Goal: Obtain resource: Download file/media

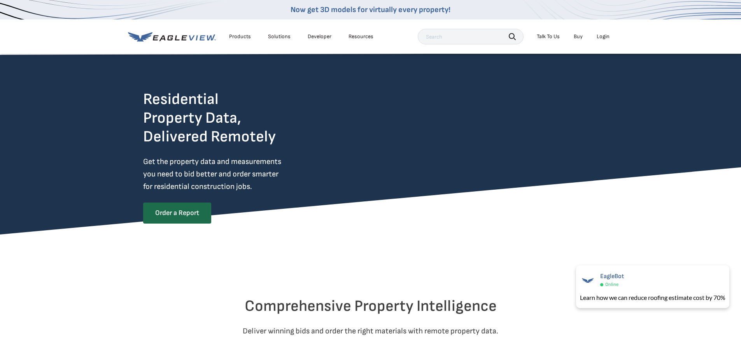
click at [599, 35] on div "Login" at bounding box center [603, 36] width 13 height 7
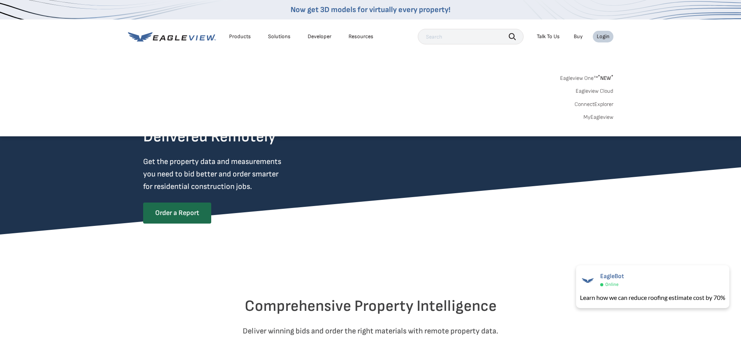
click at [593, 117] on link "MyEagleview" at bounding box center [599, 117] width 30 height 7
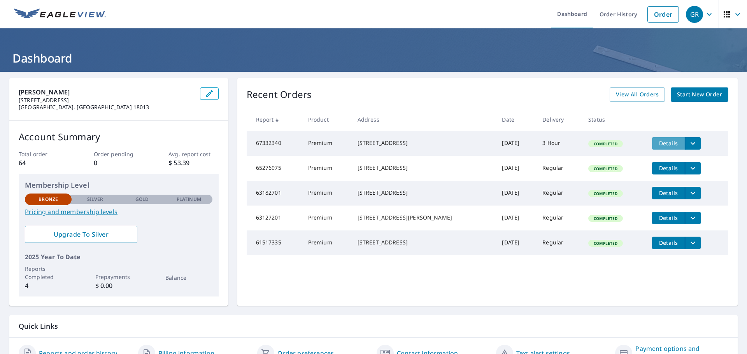
click at [657, 143] on span "Details" at bounding box center [668, 143] width 23 height 7
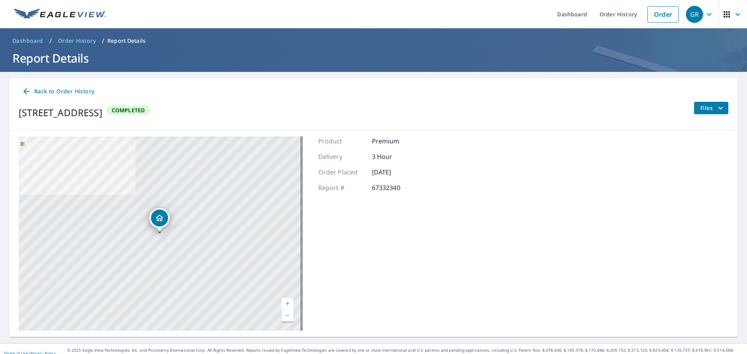
scroll to position [9, 0]
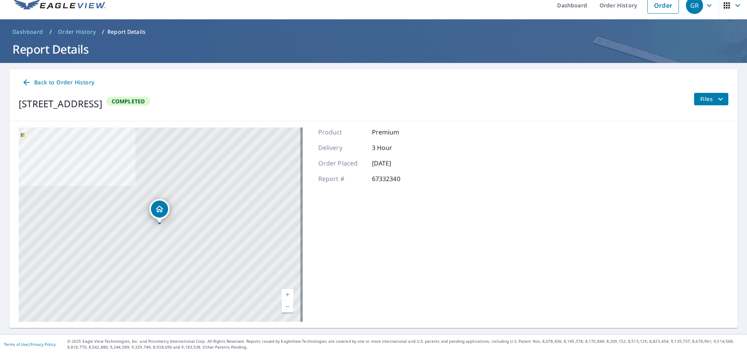
click at [700, 102] on span "Files" at bounding box center [712, 99] width 25 height 9
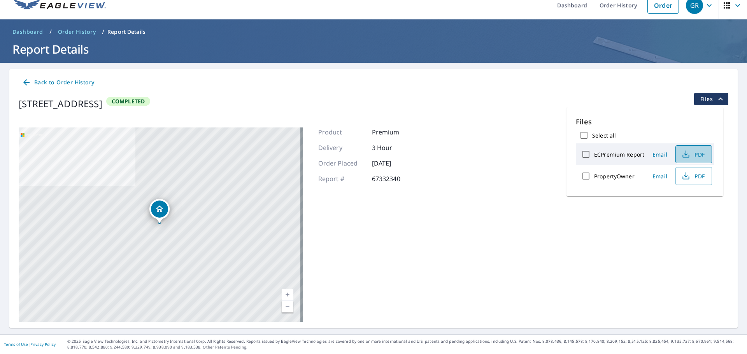
click at [690, 154] on span "PDF" at bounding box center [692, 154] width 25 height 9
